Goal: Navigation & Orientation: Find specific page/section

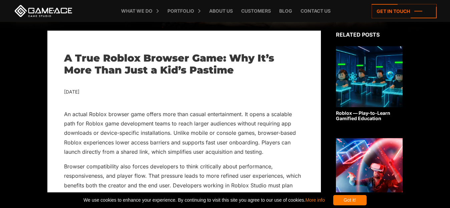
scroll to position [133, 0]
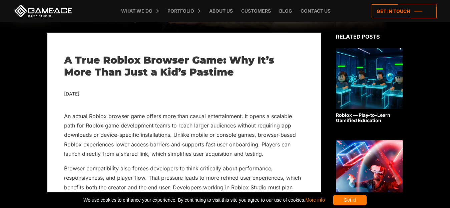
click at [366, 201] on div "Got it!" at bounding box center [349, 200] width 33 height 10
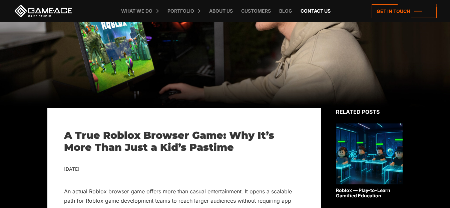
scroll to position [0, 0]
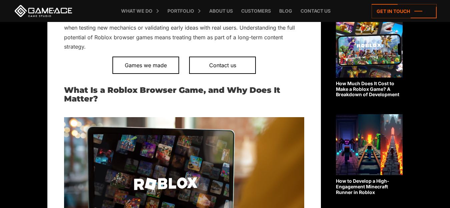
scroll to position [367, 0]
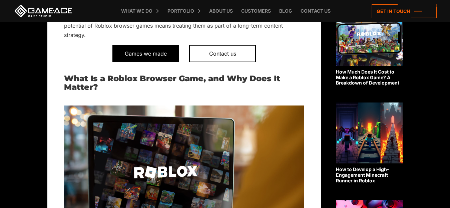
click at [149, 51] on span "Games we made" at bounding box center [145, 53] width 67 height 17
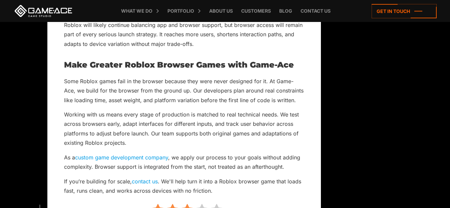
scroll to position [5200, 0]
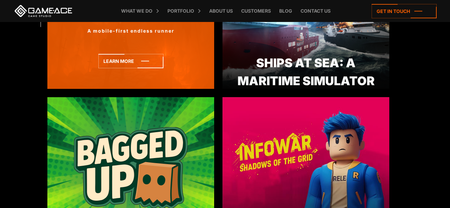
scroll to position [267, 0]
